Goal: Task Accomplishment & Management: Manage account settings

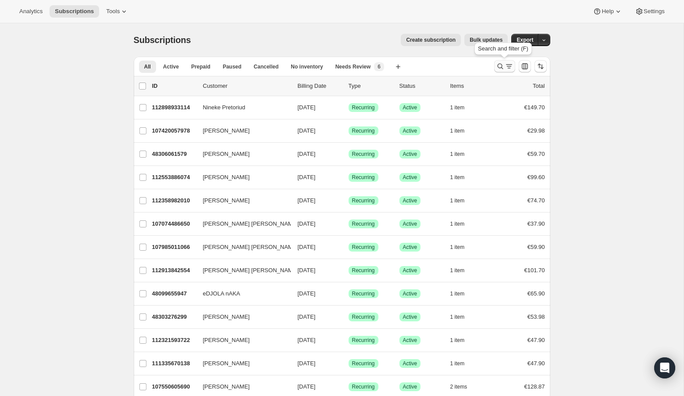
click at [501, 66] on icon "Search and filter results" at bounding box center [500, 66] width 9 height 9
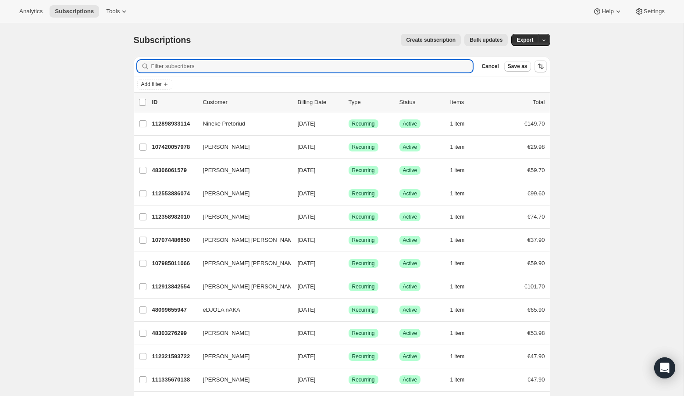
paste input "[EMAIL_ADDRESS][DOMAIN_NAME]"
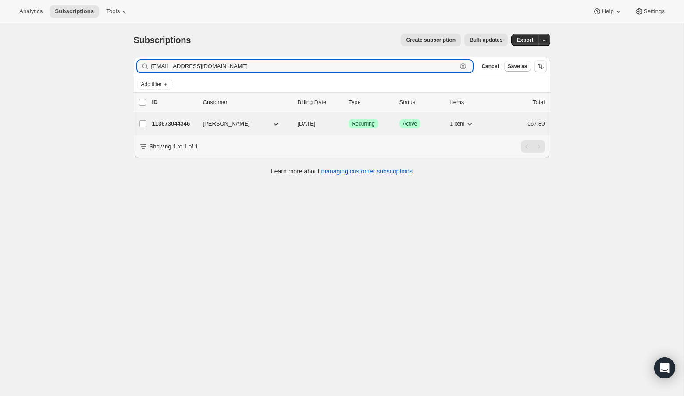
type input "[EMAIL_ADDRESS][DOMAIN_NAME]"
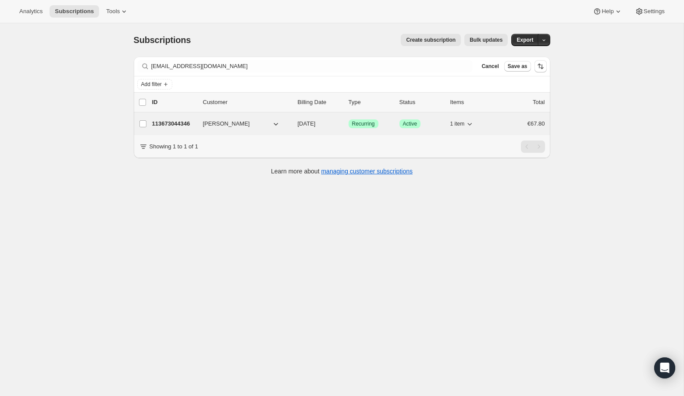
click at [177, 122] on p "113673044346" at bounding box center [174, 123] width 44 height 9
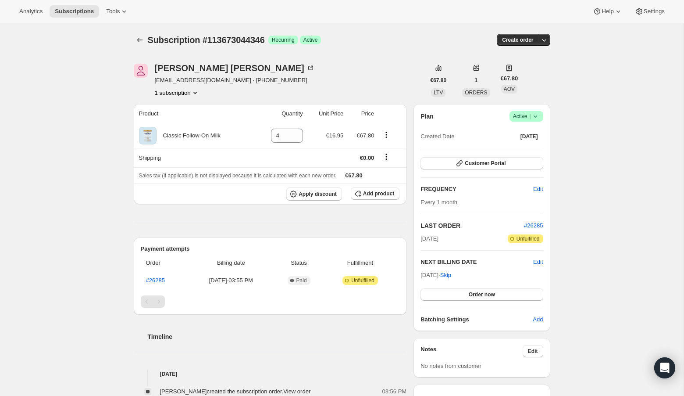
click at [536, 115] on icon at bounding box center [535, 116] width 9 height 9
click at [534, 149] on span "Cancel subscription" at bounding box center [524, 148] width 50 height 7
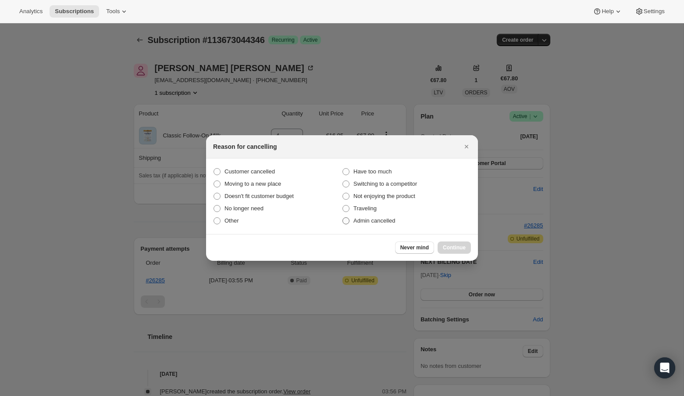
click at [349, 219] on span ":rbu:" at bounding box center [346, 220] width 7 height 7
click at [343, 218] on input "Admin cancelled" at bounding box center [343, 217] width 0 height 0
radio input "true"
click at [451, 247] on span "Continue" at bounding box center [454, 247] width 23 height 7
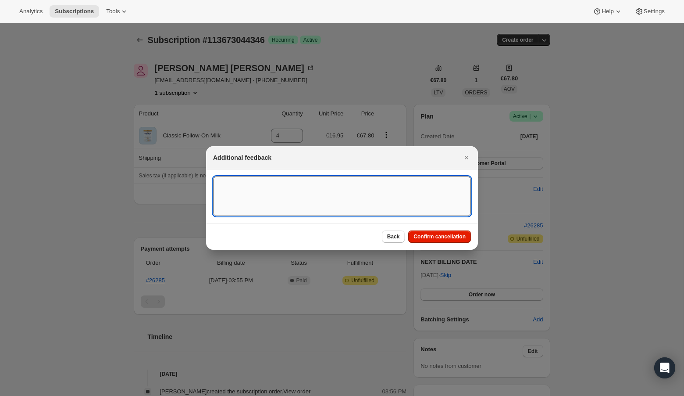
click at [311, 177] on textarea ":rbu:" at bounding box center [342, 195] width 258 height 39
type textarea "Overseas Order - [GEOGRAPHIC_DATA]"
click at [418, 236] on span "Confirm cancellation" at bounding box center [440, 236] width 52 height 7
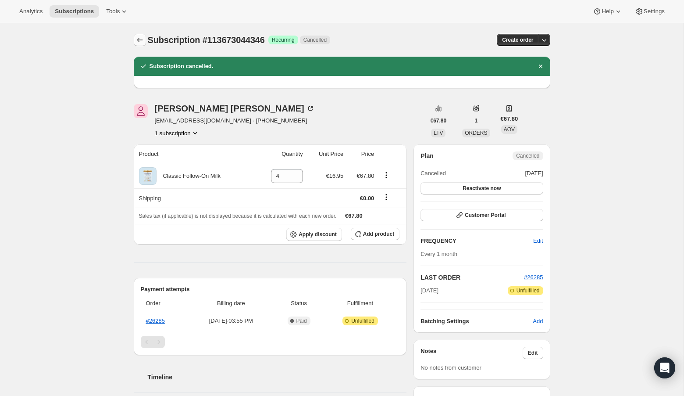
click at [136, 41] on icon "Subscriptions" at bounding box center [140, 40] width 9 height 9
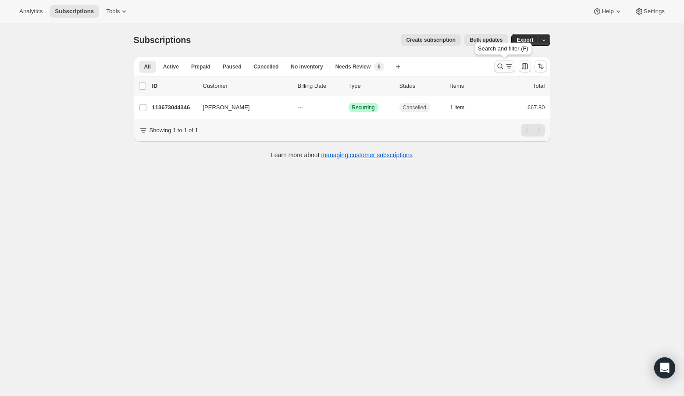
click at [496, 67] on icon "Search and filter results" at bounding box center [500, 66] width 9 height 9
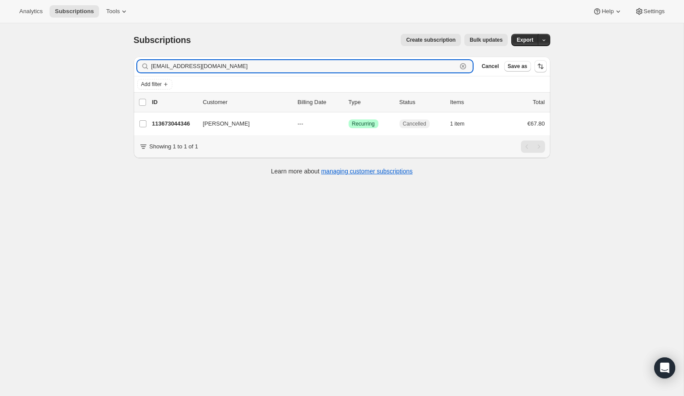
click at [464, 66] on icon "button" at bounding box center [463, 66] width 9 height 9
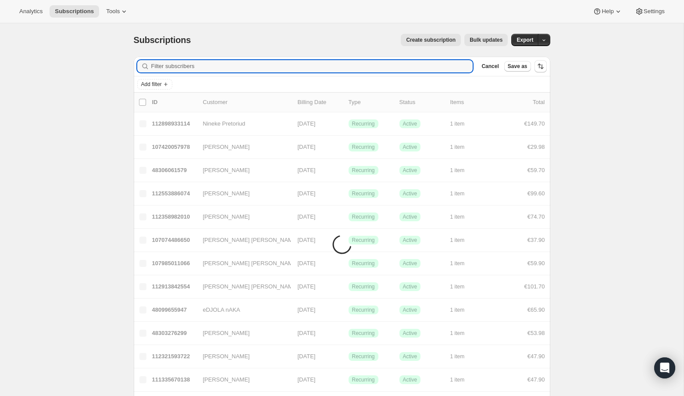
paste input "[EMAIL_ADDRESS][DOMAIN_NAME]"
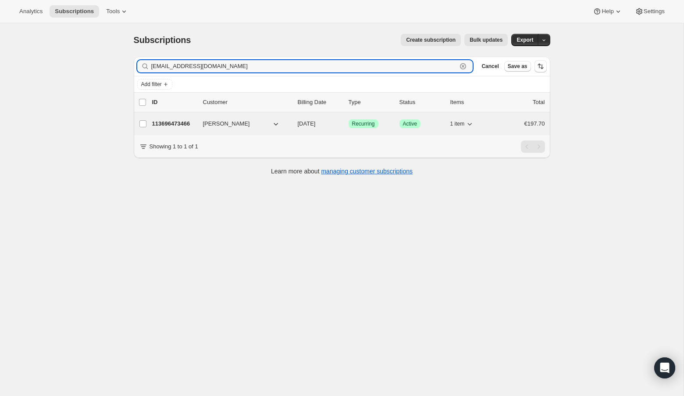
type input "[EMAIL_ADDRESS][DOMAIN_NAME]"
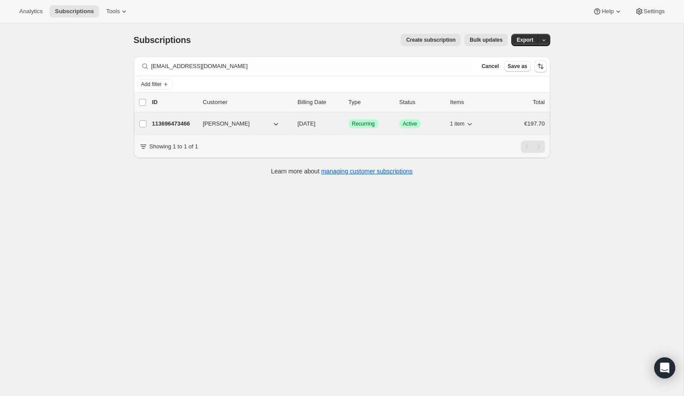
click at [175, 122] on p "113696473466" at bounding box center [174, 123] width 44 height 9
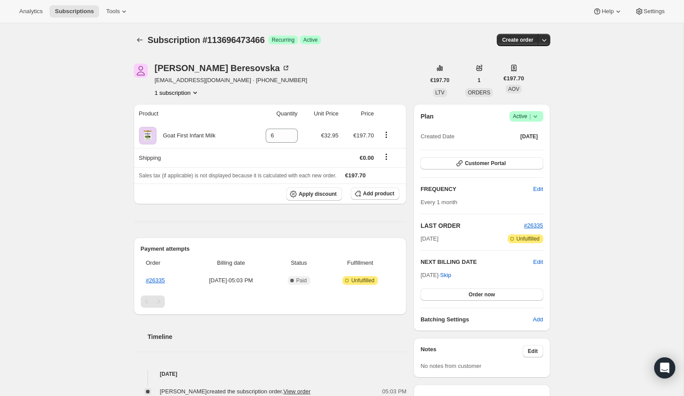
click at [539, 116] on icon at bounding box center [535, 116] width 9 height 9
click at [538, 149] on span "Cancel subscription" at bounding box center [524, 148] width 50 height 7
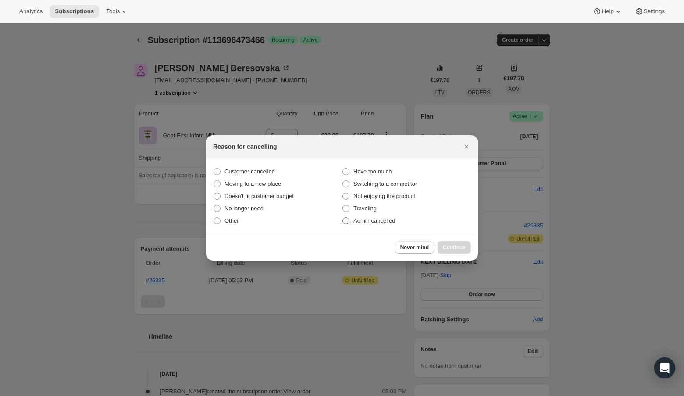
click at [345, 220] on span ":rr4:" at bounding box center [346, 220] width 7 height 7
click at [343, 218] on input "Admin cancelled" at bounding box center [343, 217] width 0 height 0
radio input "true"
click at [459, 249] on span "Continue" at bounding box center [454, 247] width 23 height 7
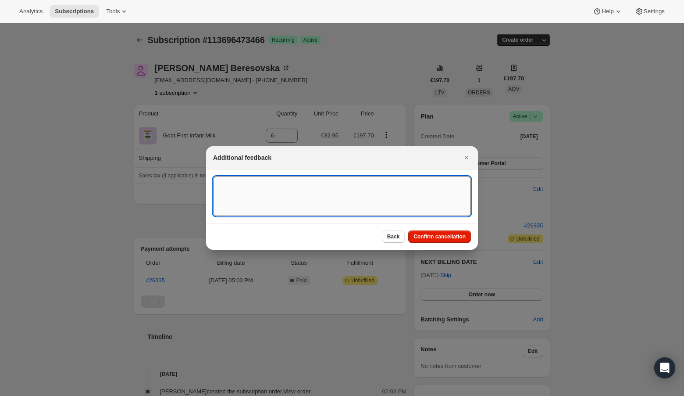
click at [319, 185] on textarea ":rr4:" at bounding box center [342, 195] width 258 height 39
type textarea "Overseas Order - [GEOGRAPHIC_DATA]"
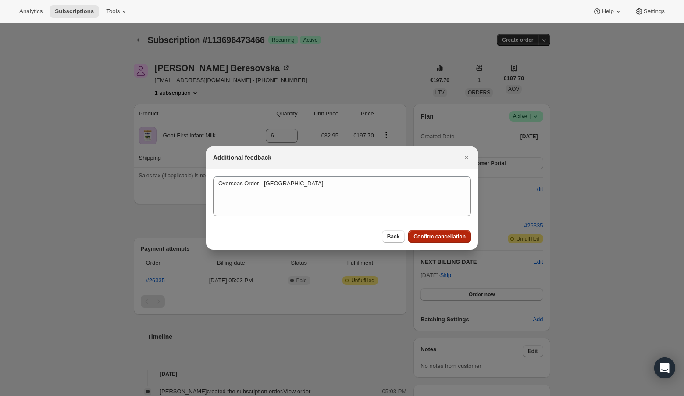
click at [429, 240] on button "Confirm cancellation" at bounding box center [439, 236] width 63 height 12
